Goal: Navigation & Orientation: Find specific page/section

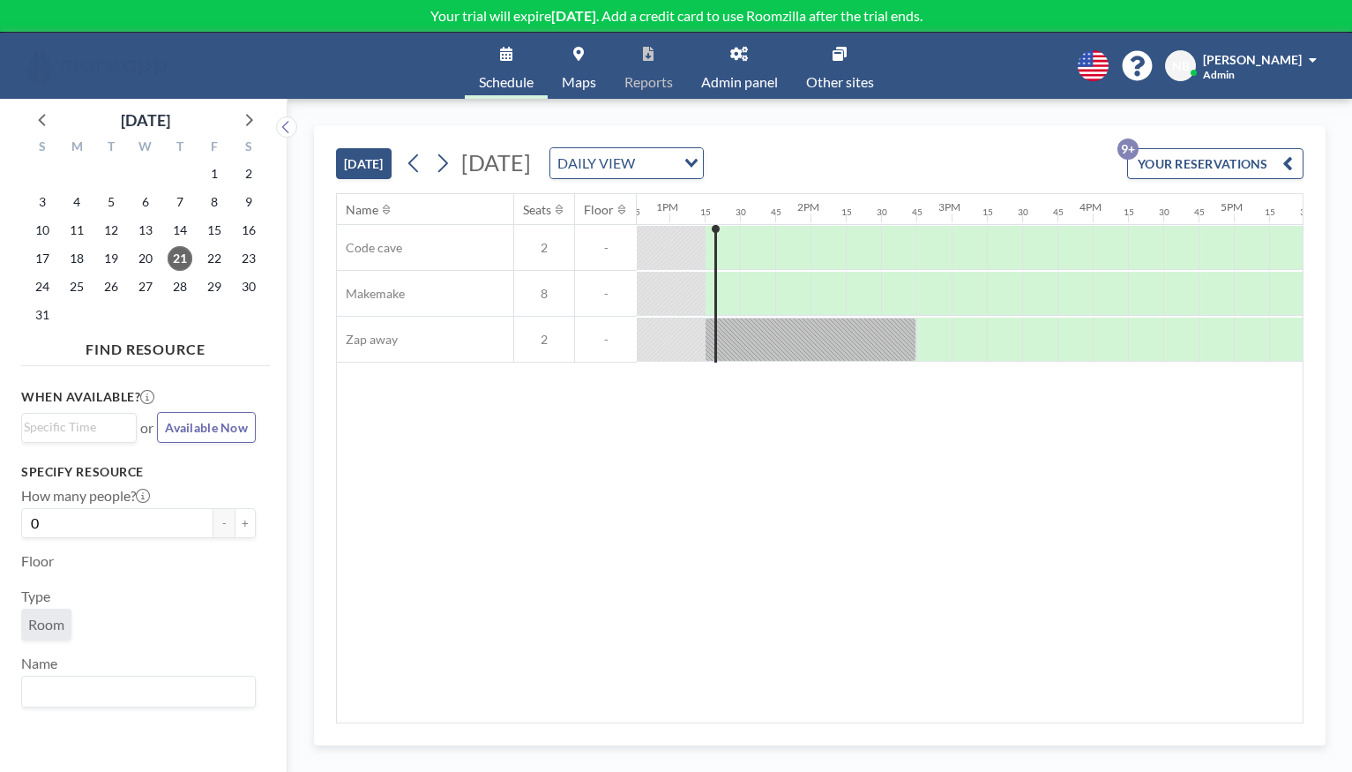
scroll to position [0, 1835]
click at [1235, 79] on span "Admin" at bounding box center [1219, 74] width 32 height 13
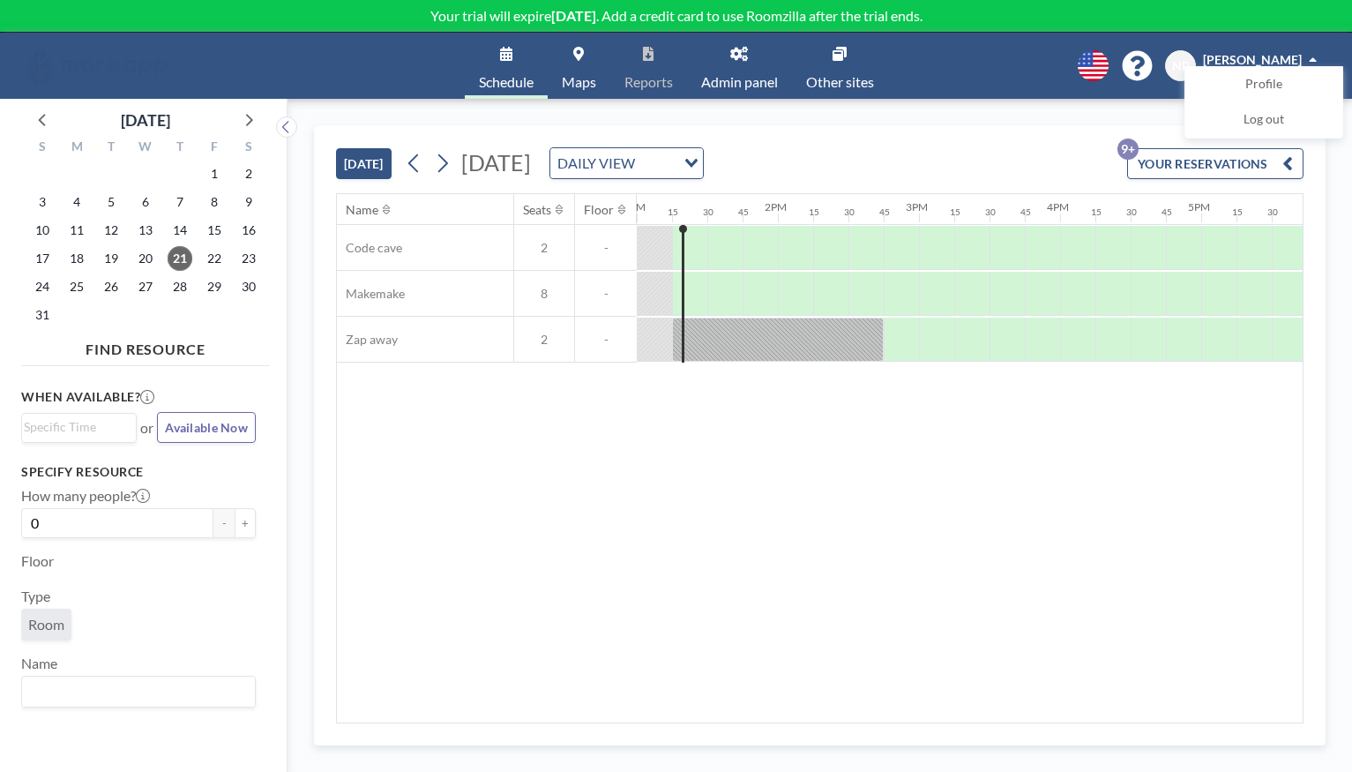
click at [1175, 64] on span "NB" at bounding box center [1181, 66] width 18 height 16
click at [1187, 65] on span "NB" at bounding box center [1181, 66] width 18 height 16
click at [729, 66] on link "Admin panel" at bounding box center [739, 66] width 105 height 66
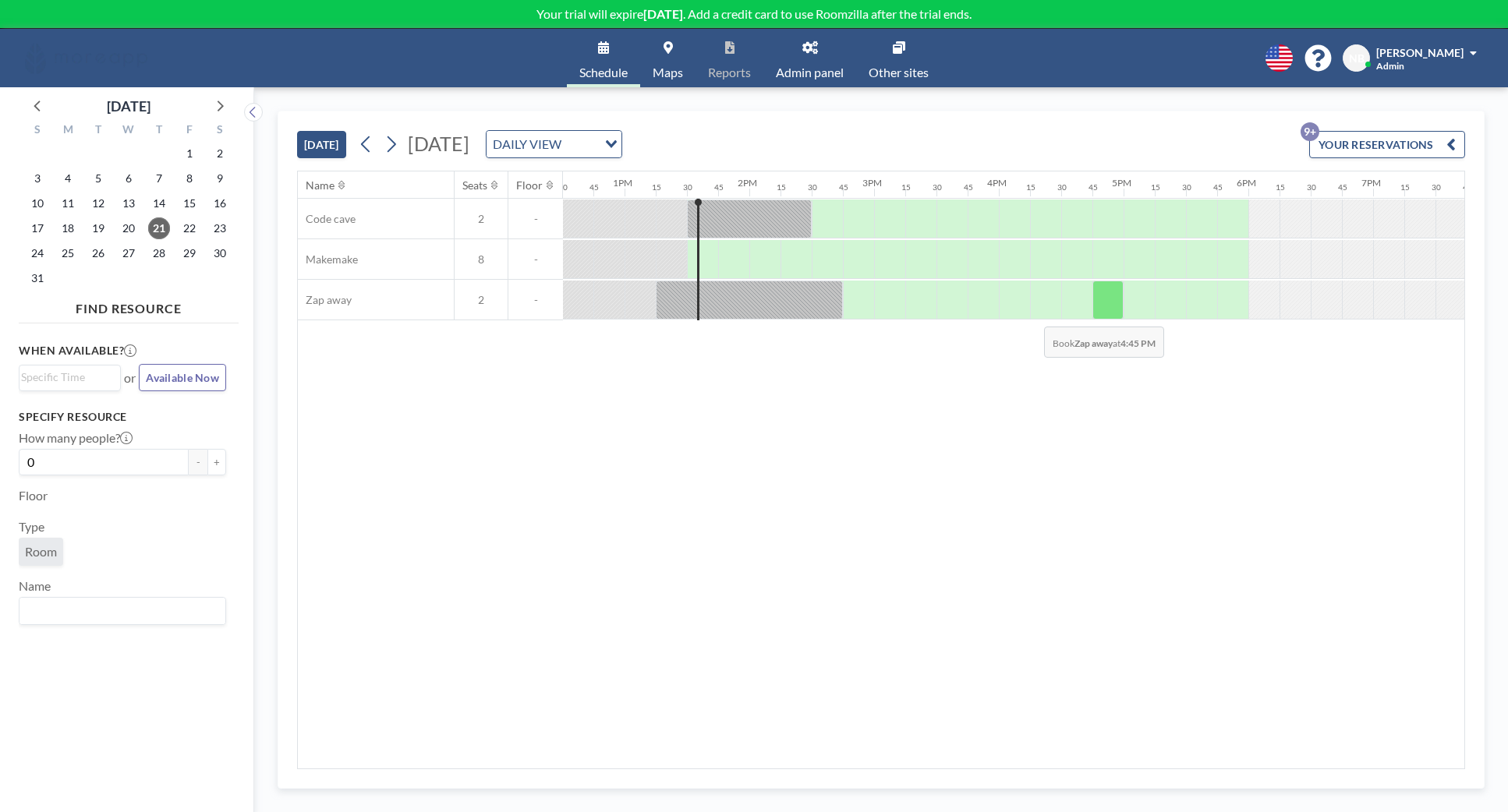
scroll to position [0, 1653]
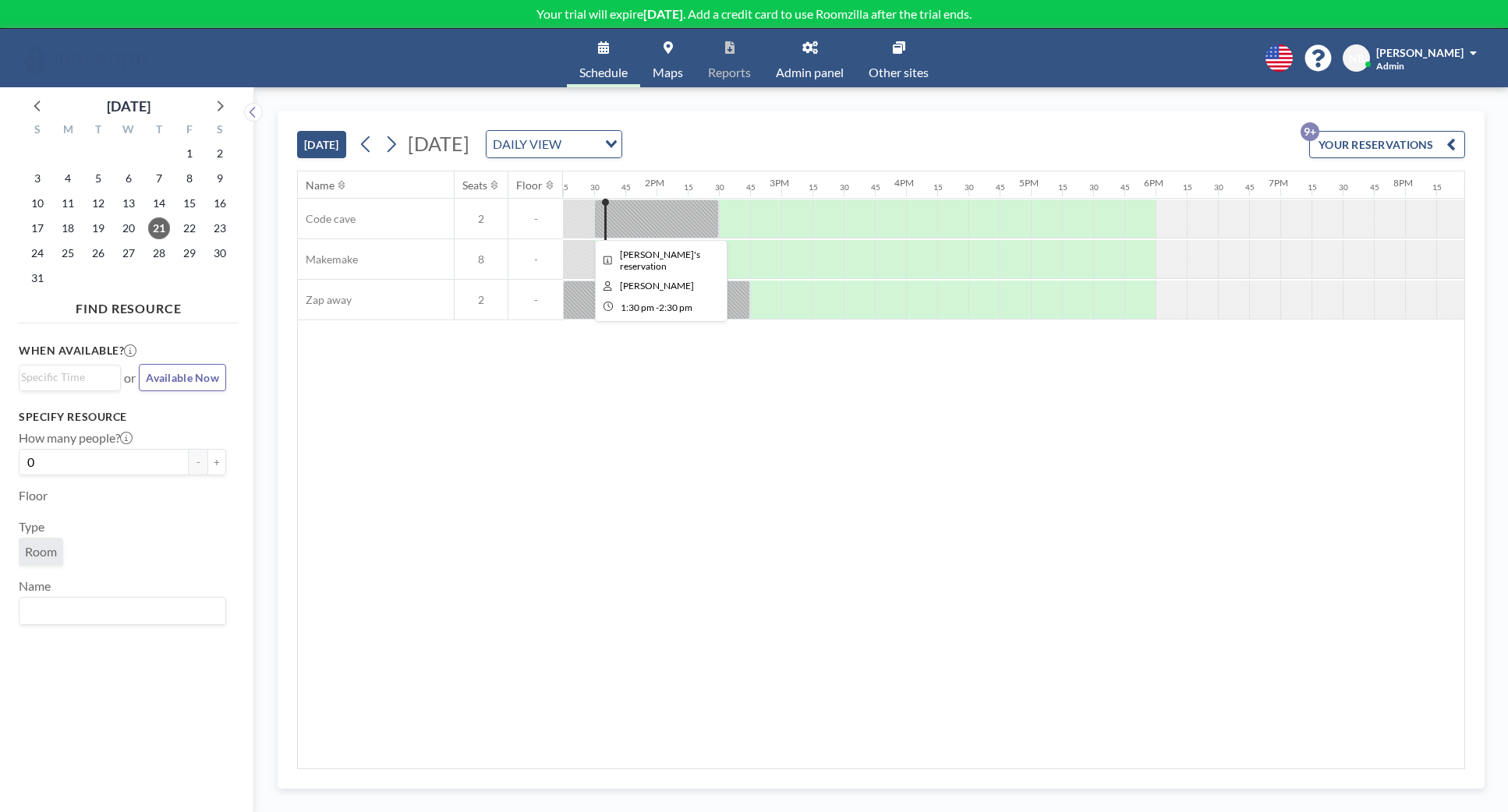
click at [628, 221] on div at bounding box center [656, 219] width 125 height 39
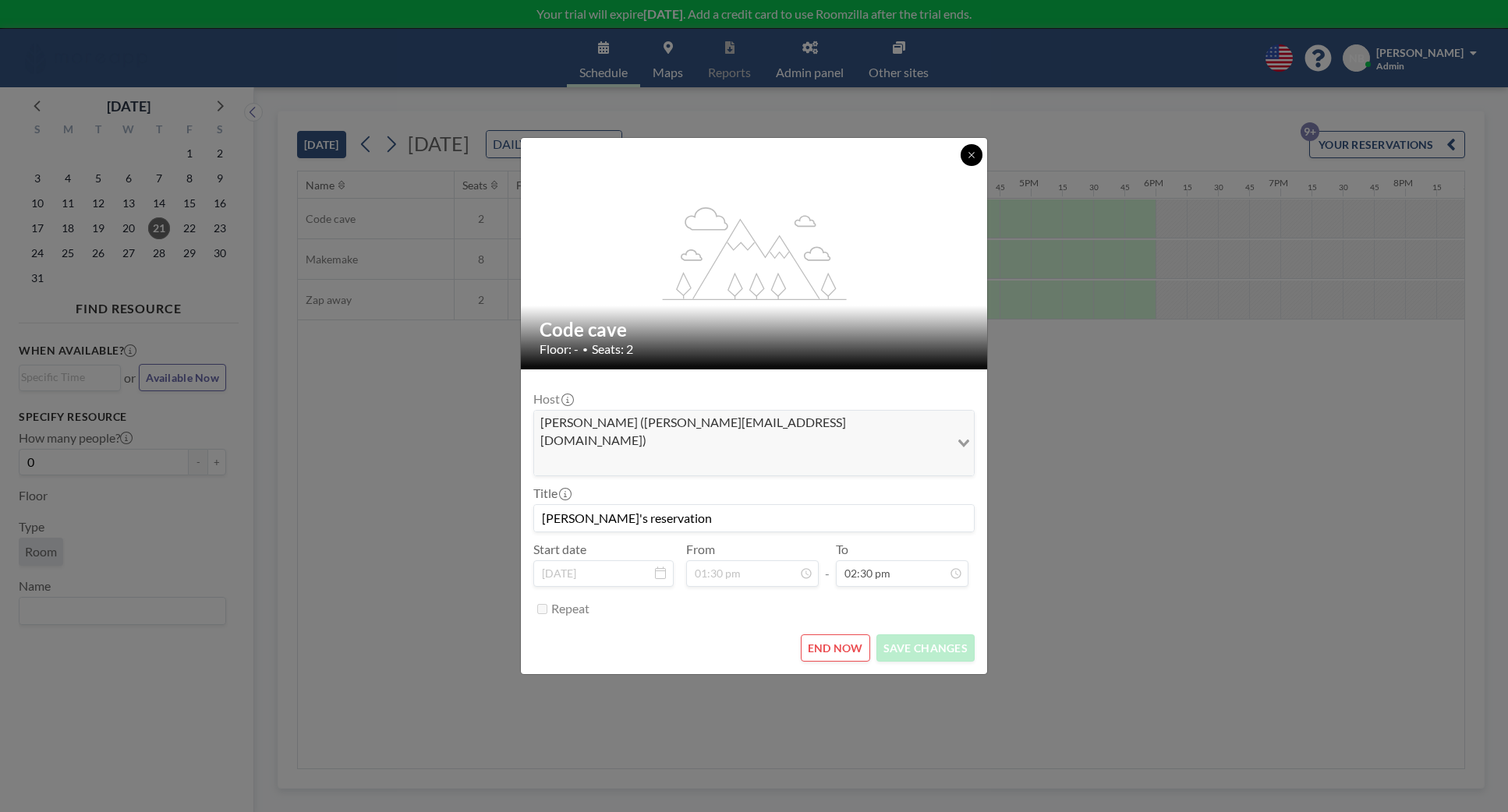
click at [970, 160] on icon at bounding box center [971, 155] width 10 height 10
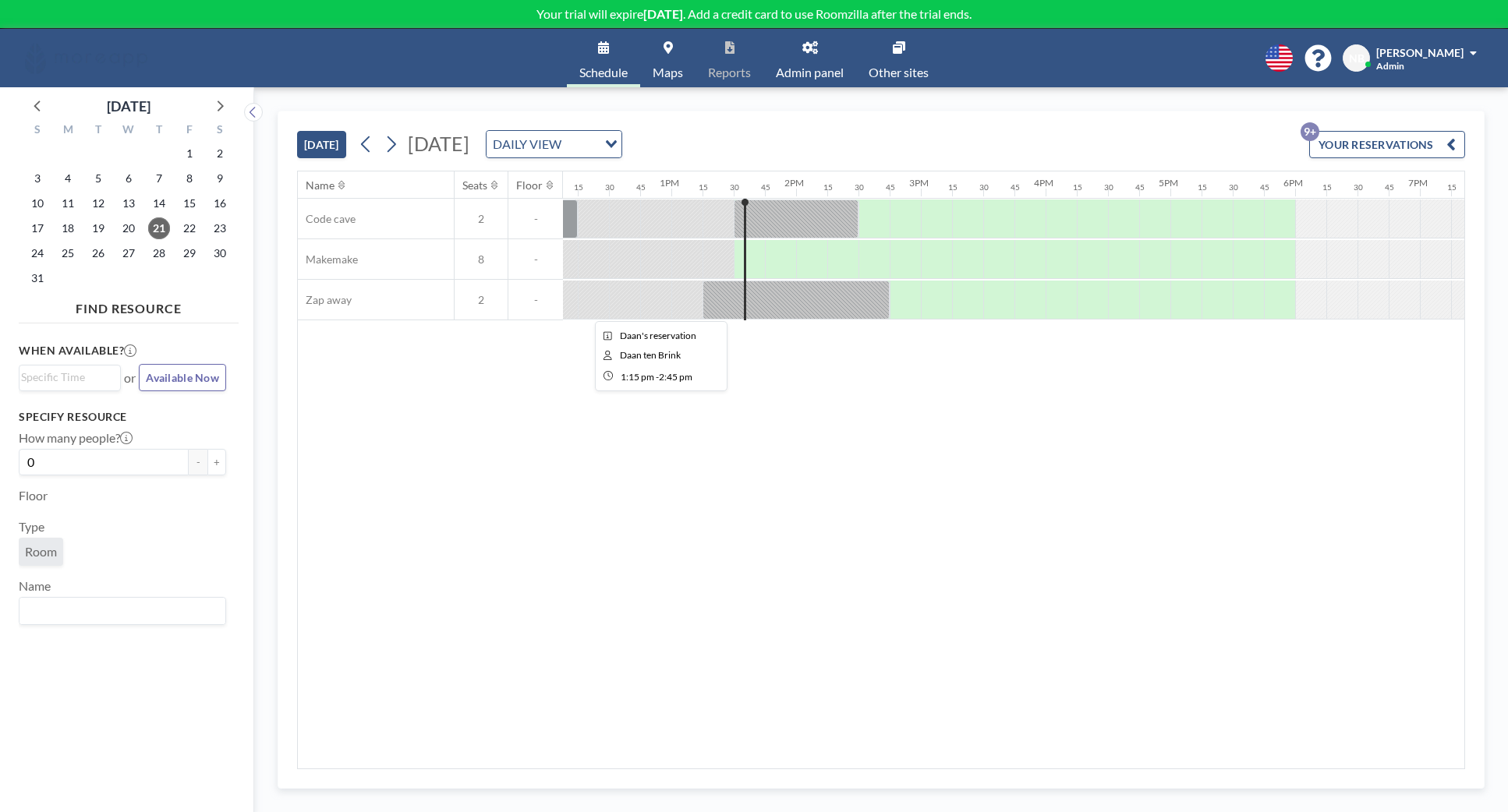
scroll to position [0, 1489]
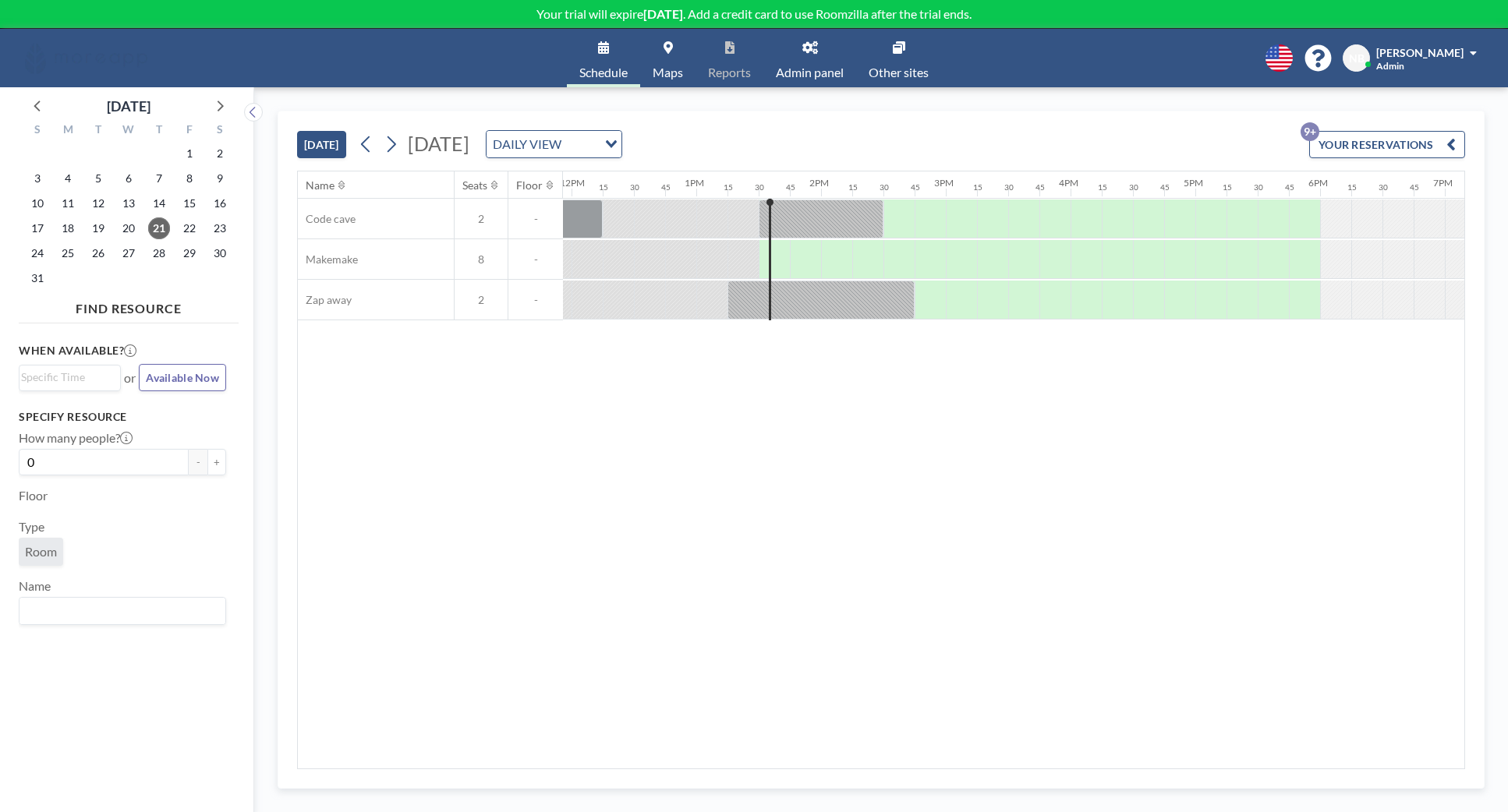
click at [701, 238] on div at bounding box center [712, 218] width 31 height 38
click at [610, 238] on div at bounding box center [618, 218] width 31 height 38
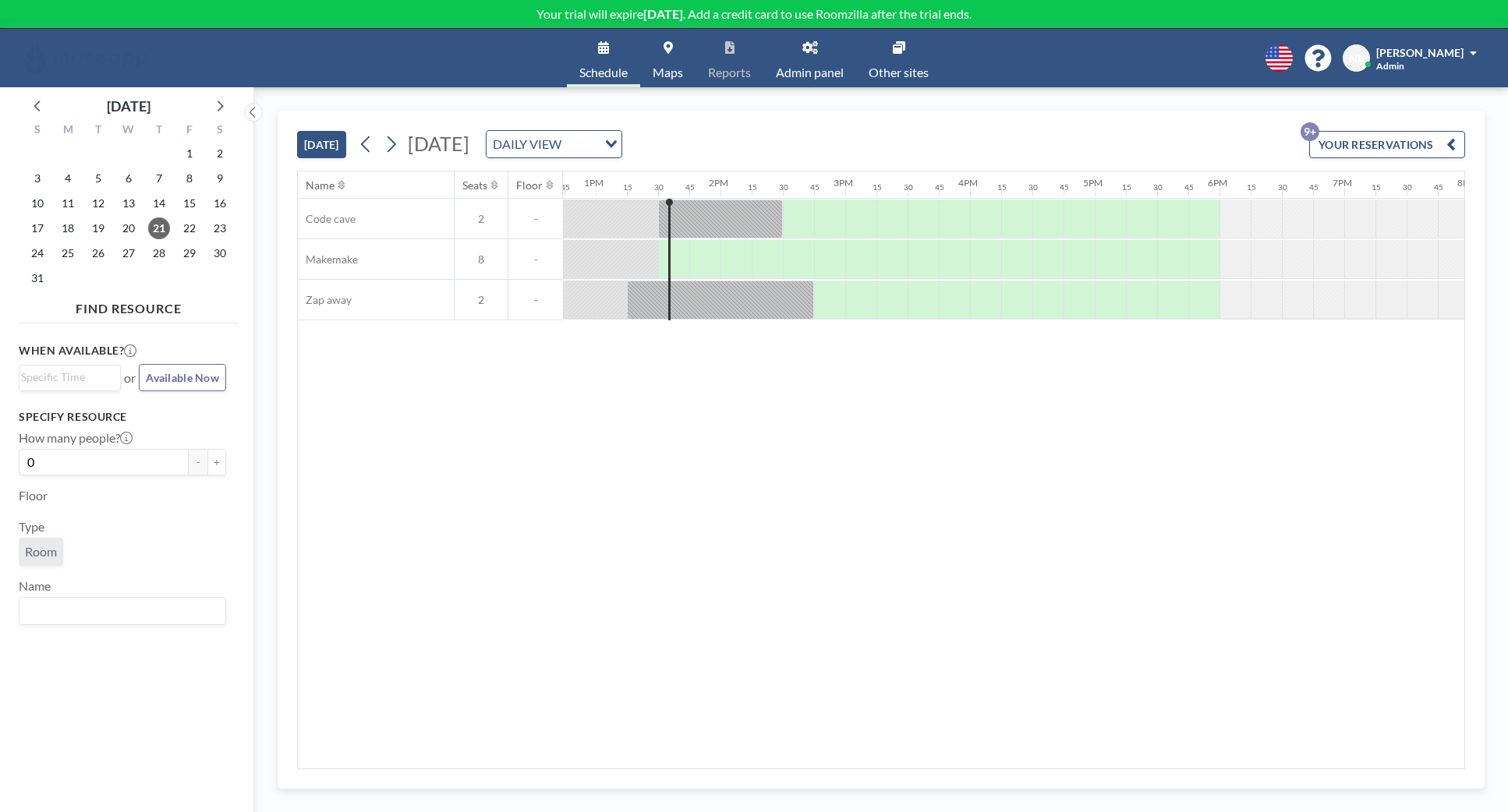
scroll to position [0, 1596]
click at [1308, 131] on p "9+" at bounding box center [1310, 132] width 19 height 19
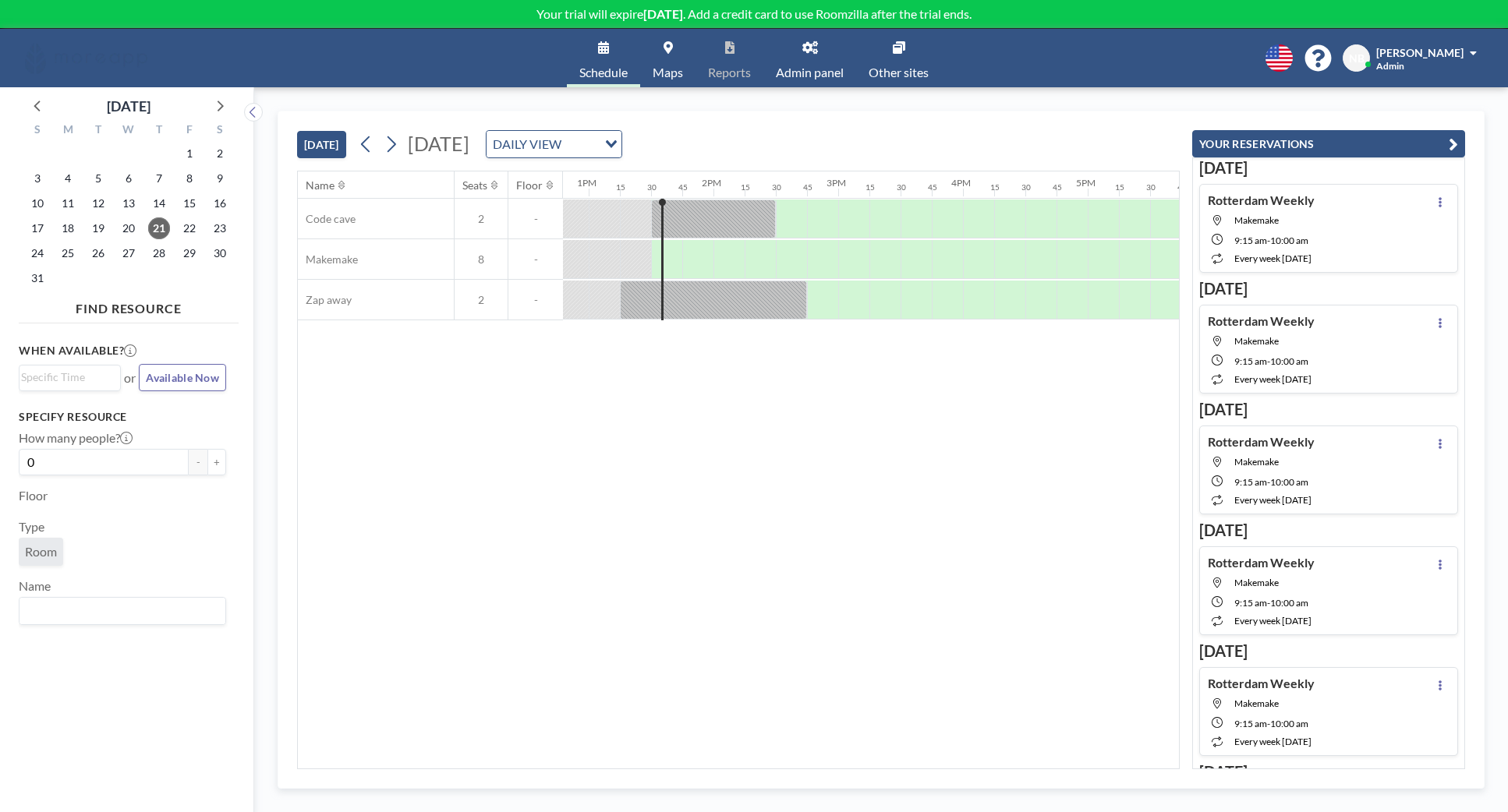
click at [1045, 451] on div "Name Seats Floor 12AM 15 30 45 1AM 15 30 45 2AM 15 30 45 3AM 15 30 45 4AM 15 30…" at bounding box center [738, 470] width 881 height 597
click at [914, 460] on div "Name Seats Floor 12AM 15 30 45 1AM 15 30 45 2AM 15 30 45 3AM 15 30 45 4AM 15 30…" at bounding box center [738, 470] width 881 height 597
click at [1457, 142] on icon "button" at bounding box center [1453, 144] width 10 height 19
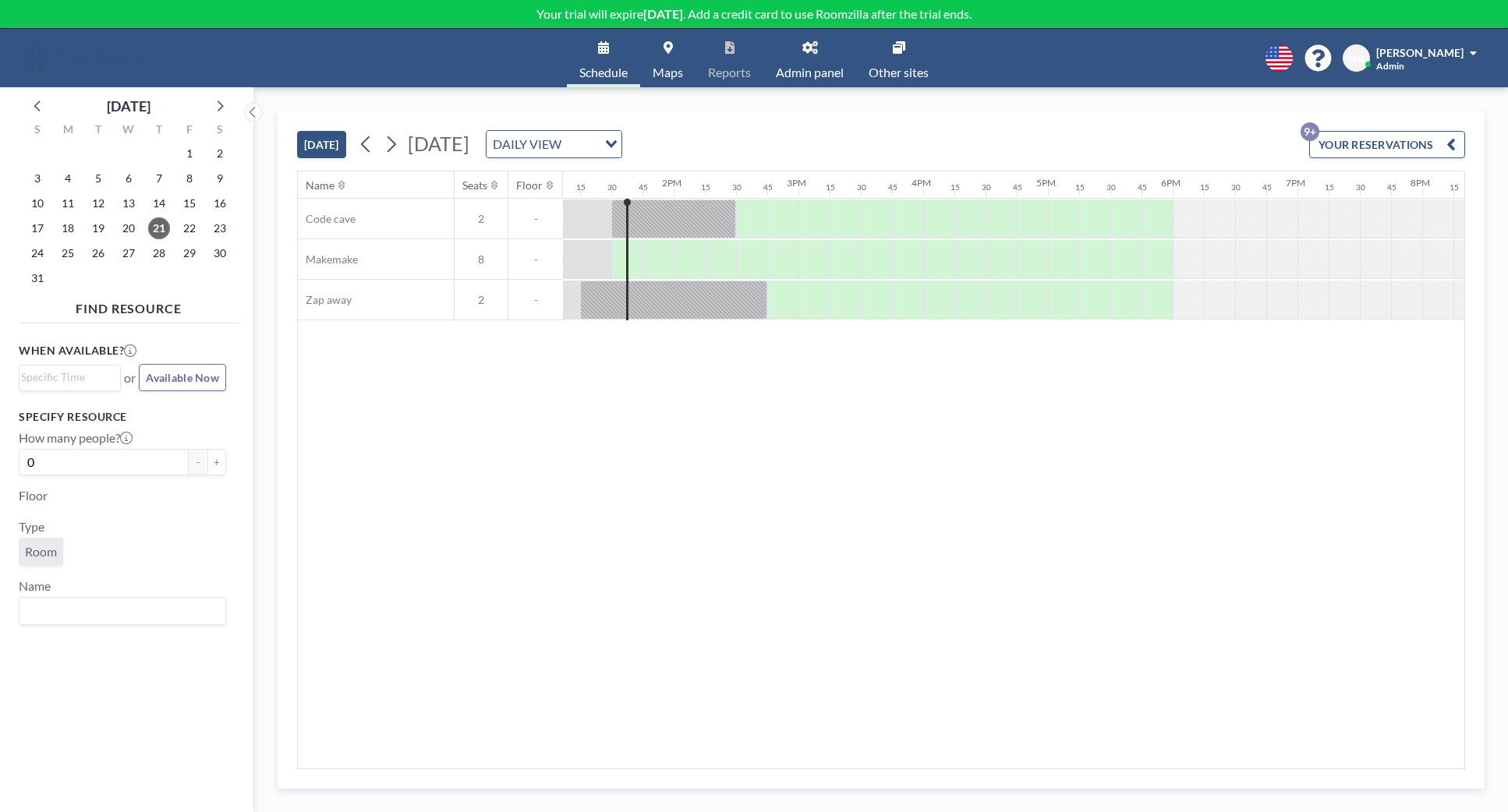
scroll to position [0, 1653]
click at [808, 61] on link "Admin panel" at bounding box center [810, 58] width 93 height 58
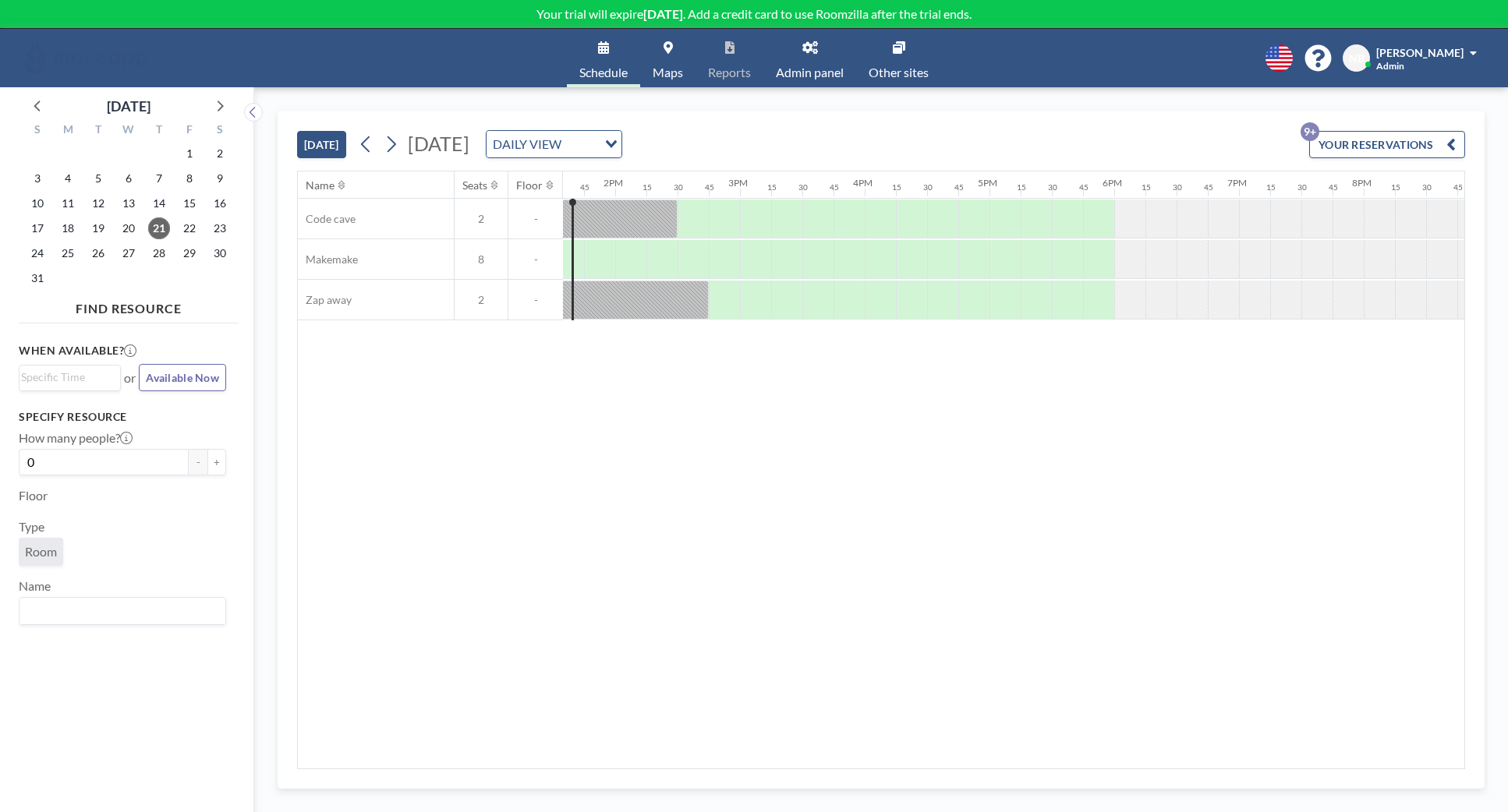
scroll to position [0, 1374]
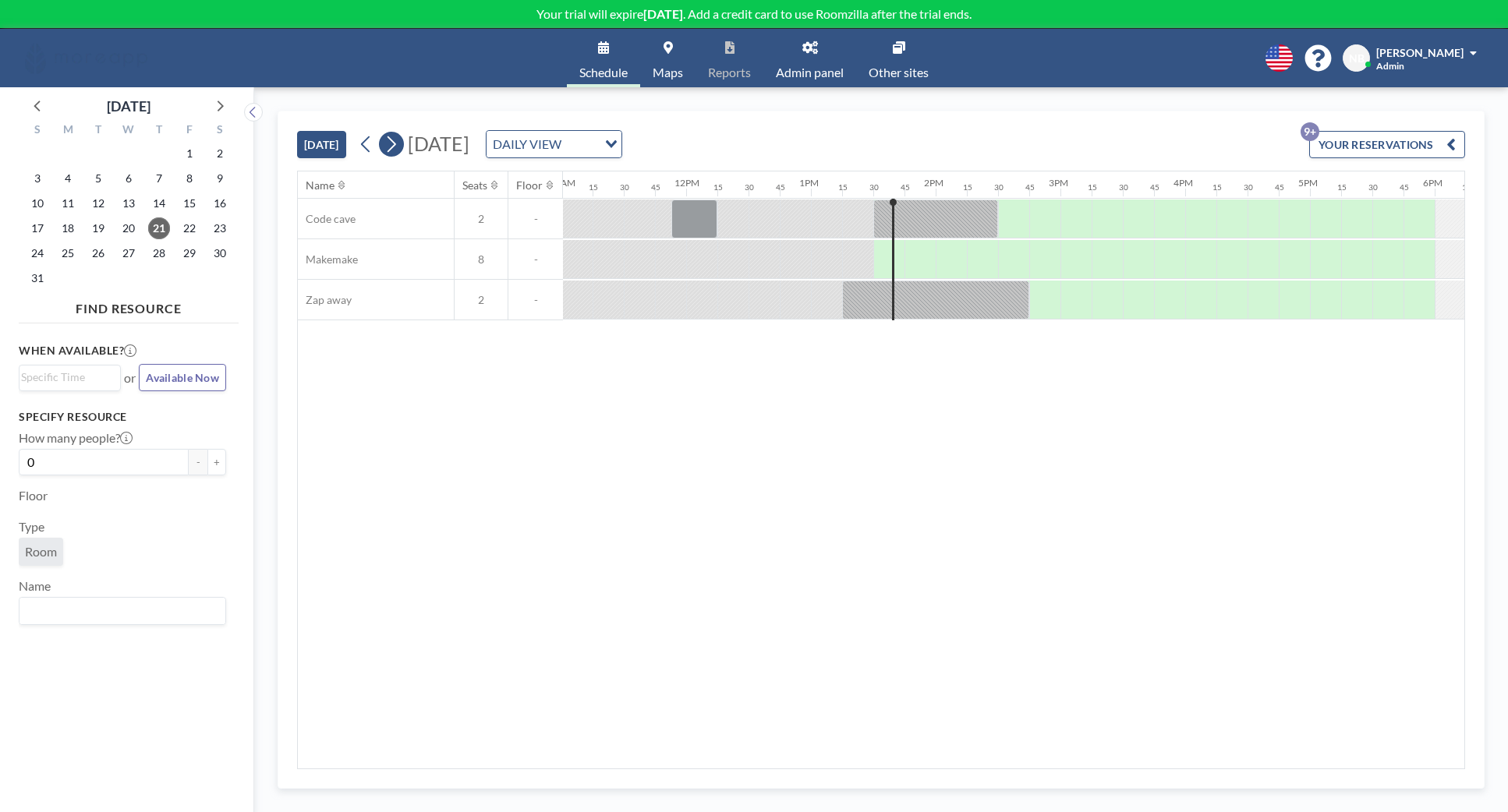
click at [396, 145] on icon at bounding box center [392, 144] width 9 height 17
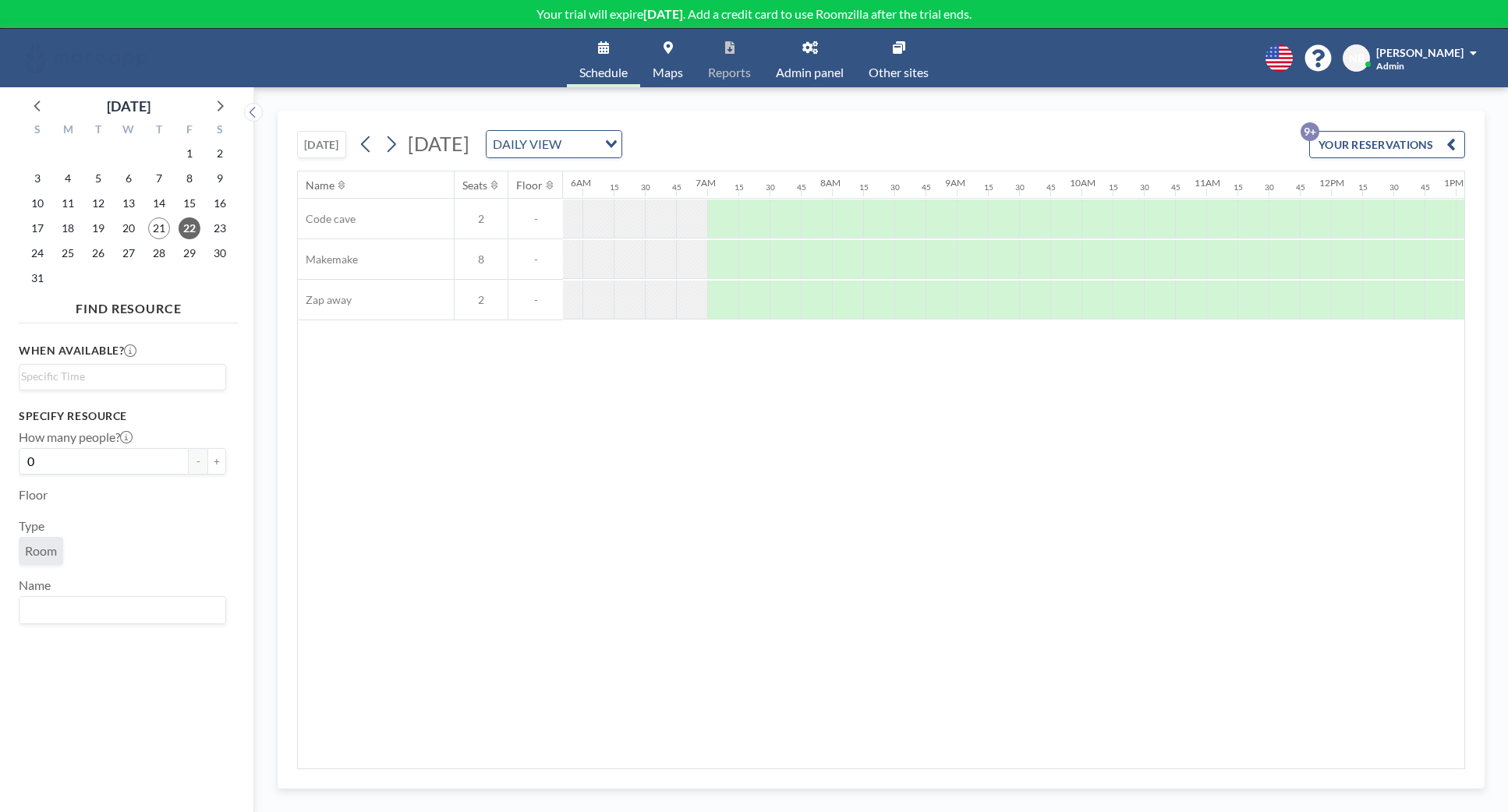
scroll to position [0, 69]
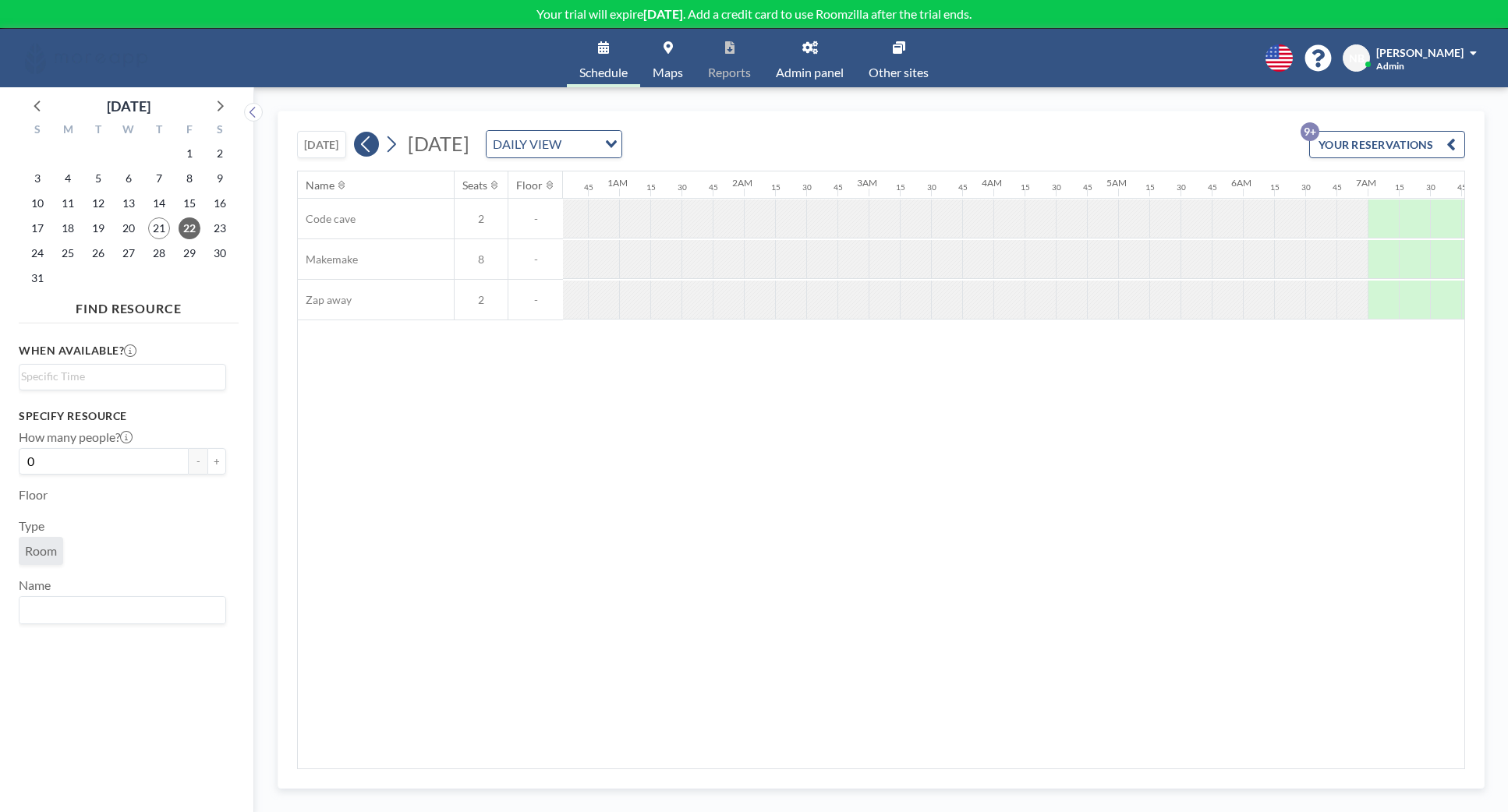
click at [379, 146] on button at bounding box center [367, 144] width 25 height 25
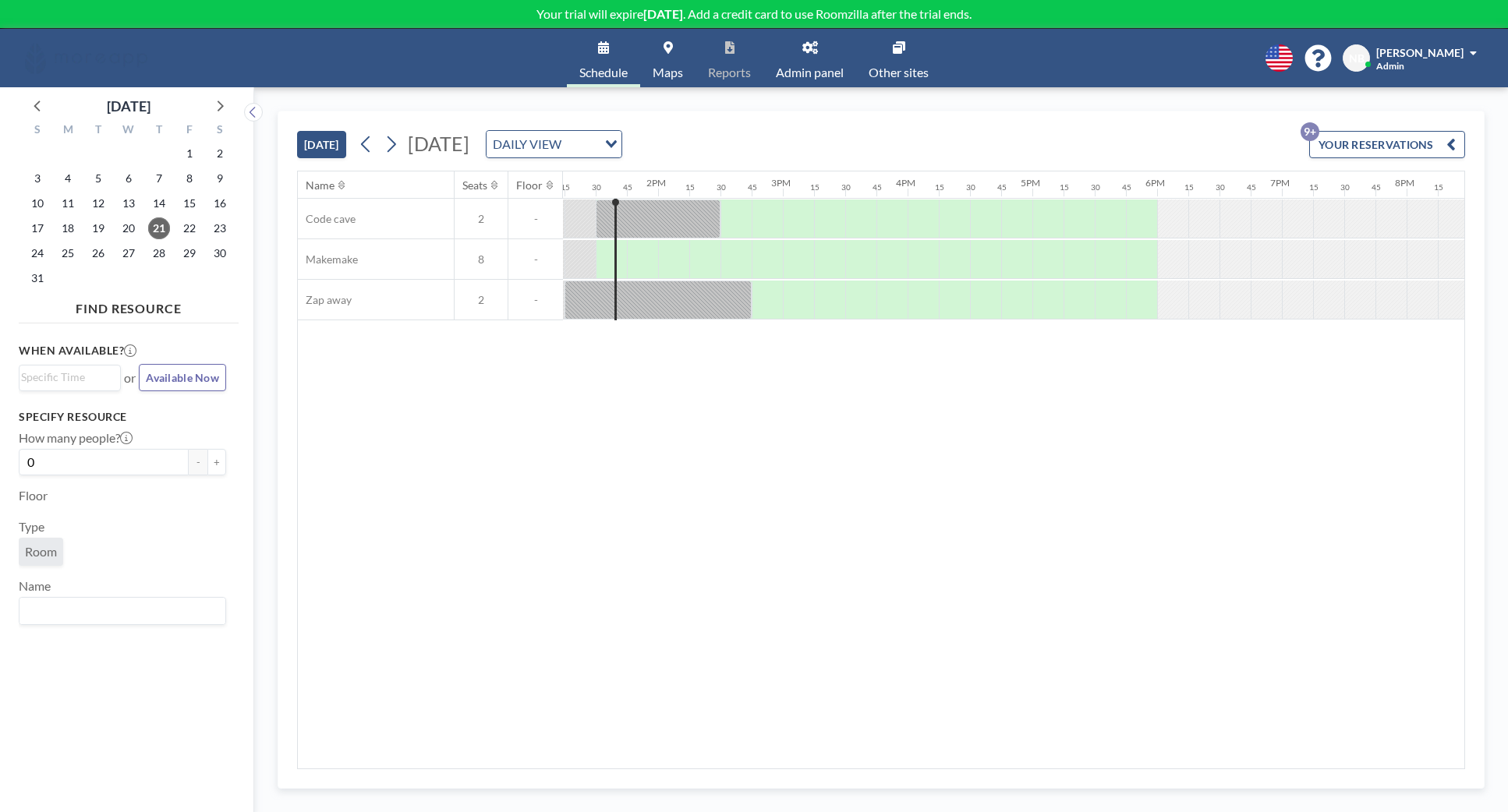
scroll to position [0, 1653]
